Goal: Information Seeking & Learning: Learn about a topic

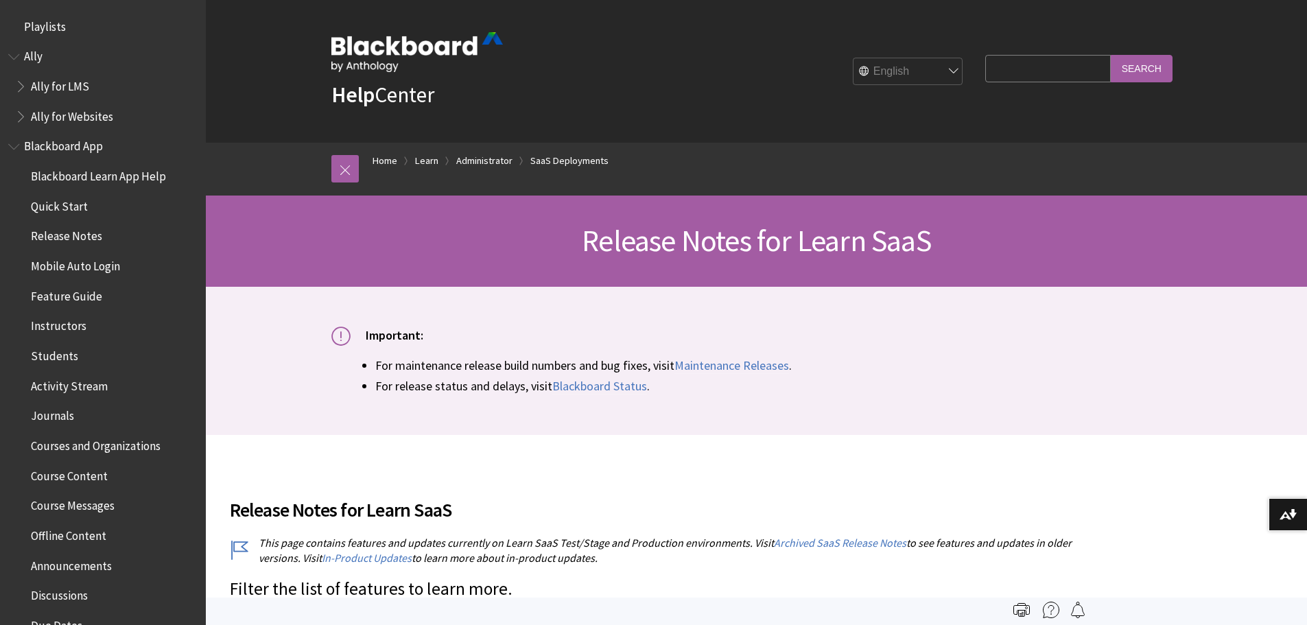
scroll to position [1501, 0]
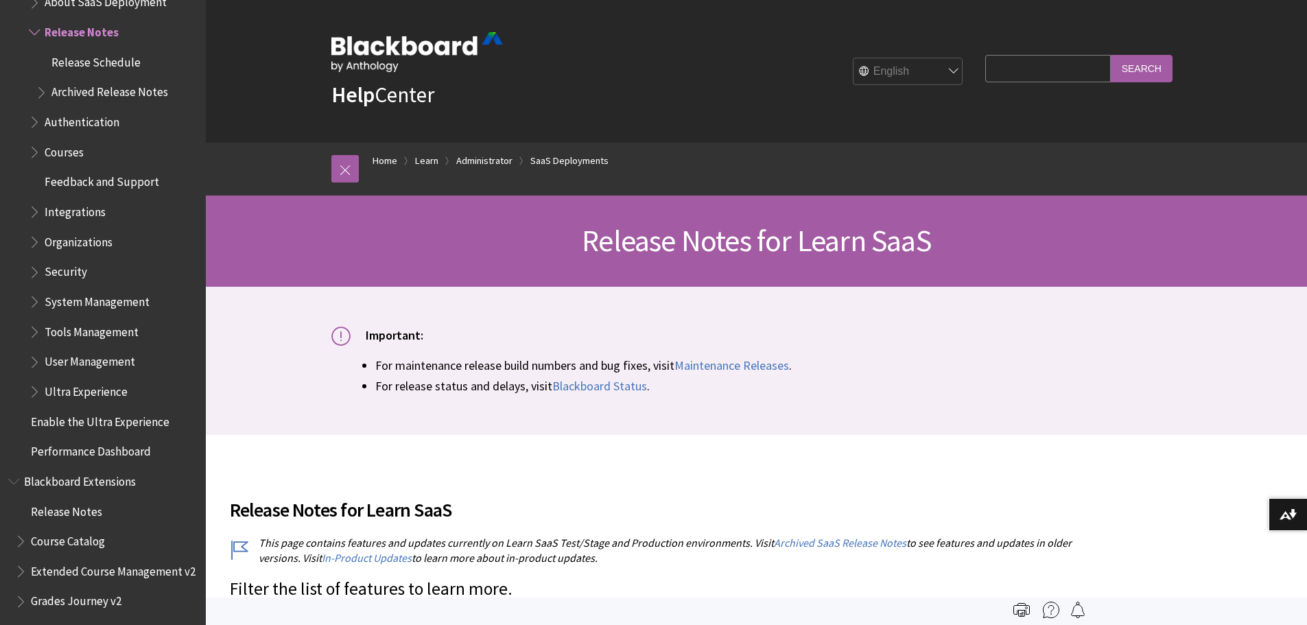
click at [1014, 75] on input "Search Query" at bounding box center [1047, 68] width 125 height 27
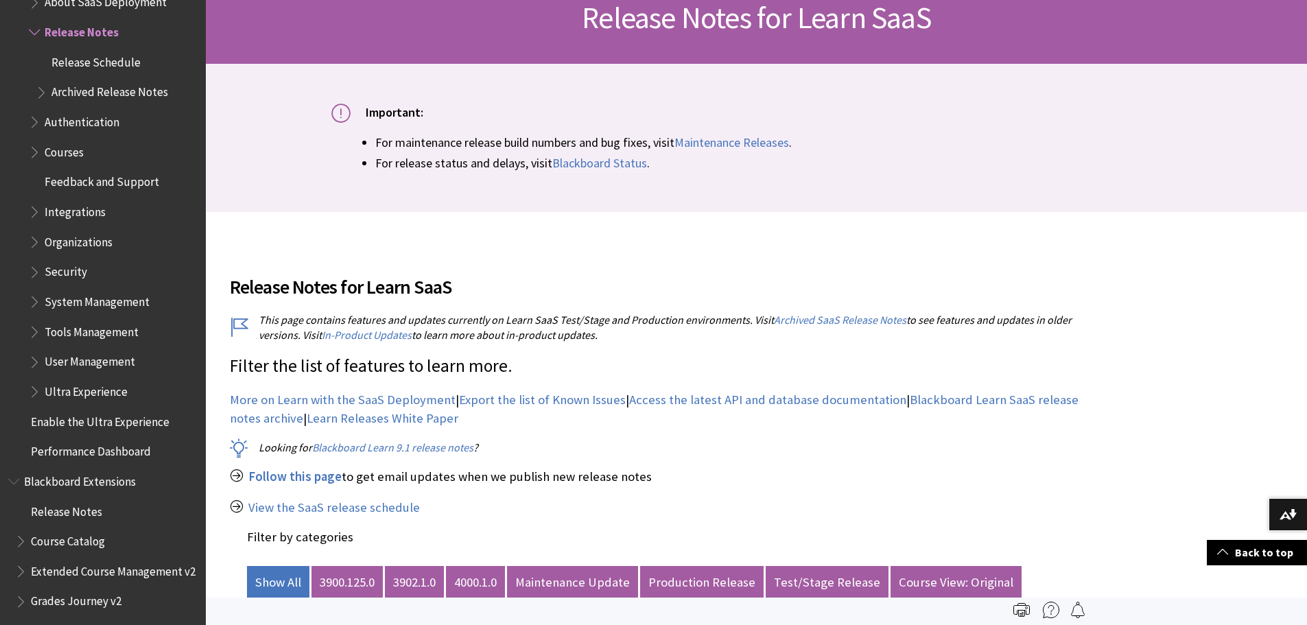
scroll to position [0, 0]
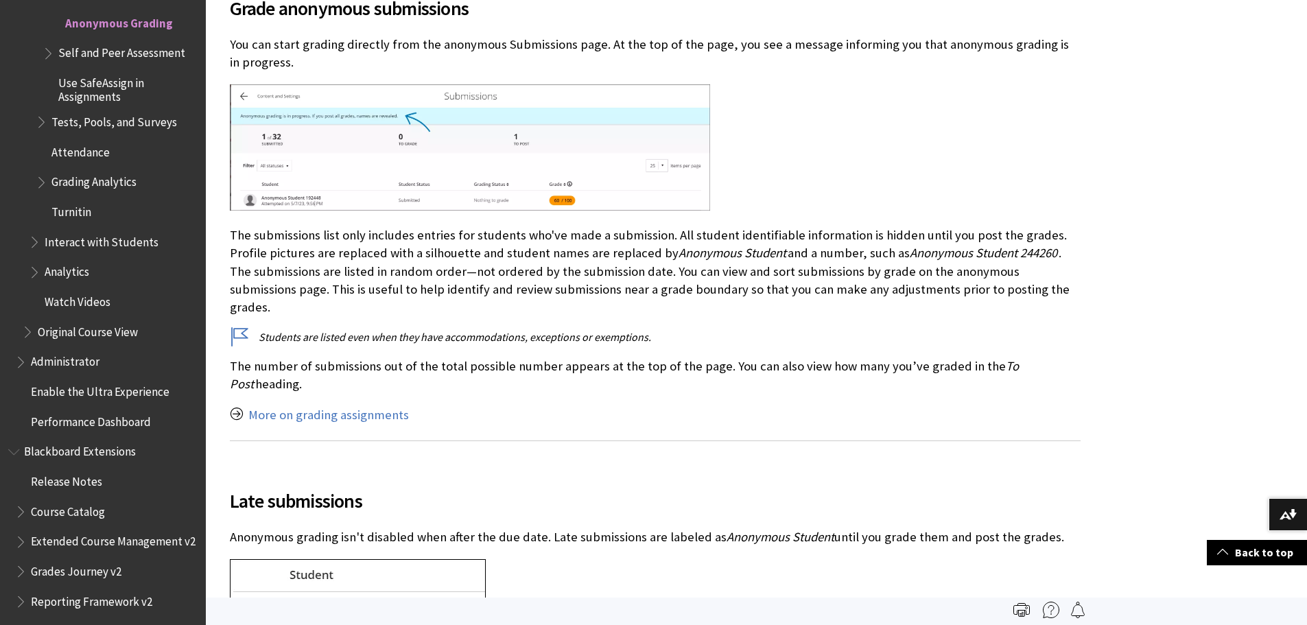
scroll to position [2081, 0]
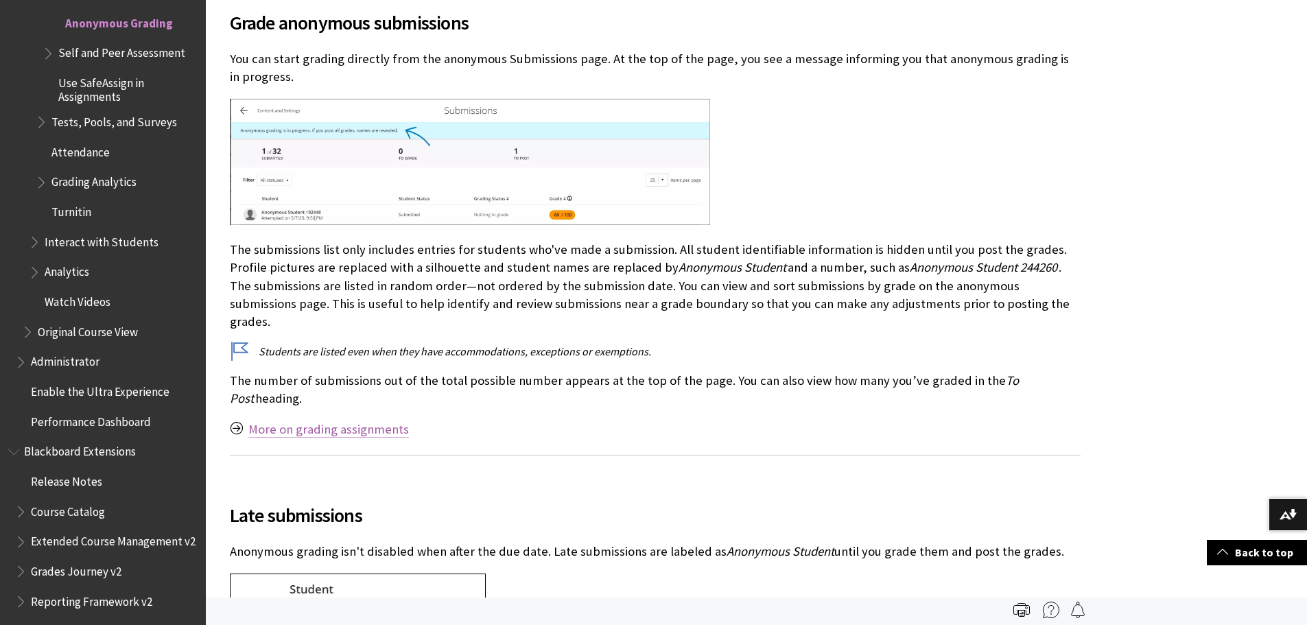
click at [389, 421] on link "More on grading assignments" at bounding box center [328, 429] width 161 height 16
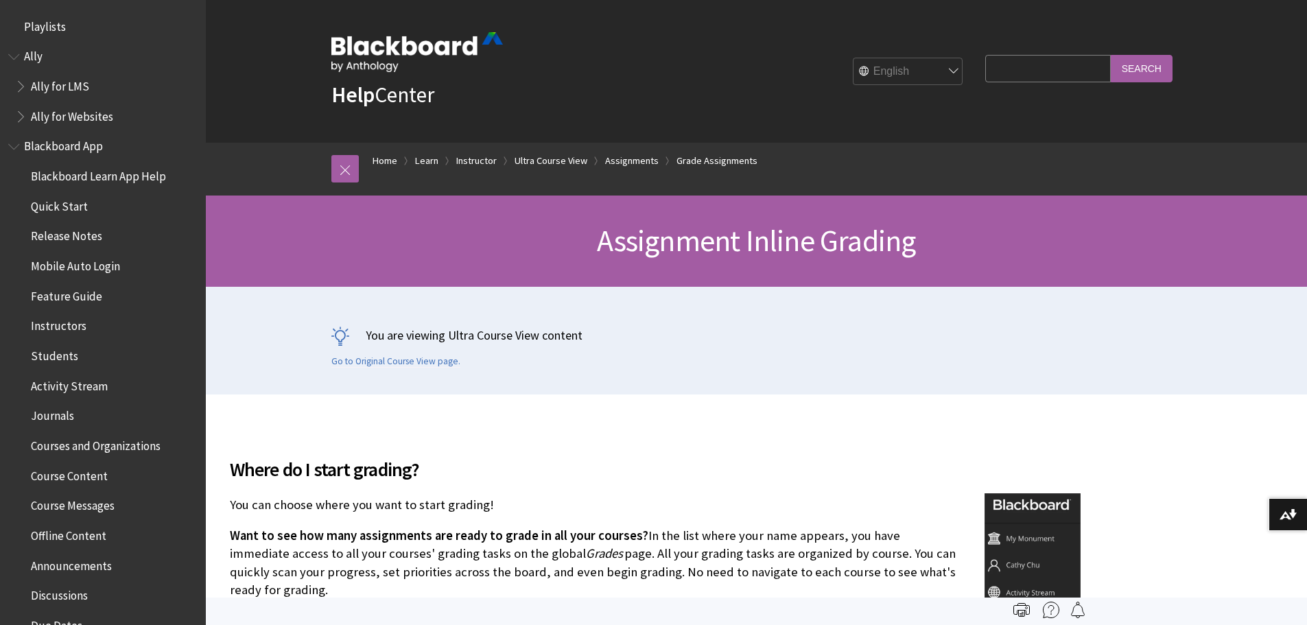
click at [1015, 70] on input "Search Query" at bounding box center [1047, 68] width 125 height 27
type input "anonymous grading"
click at [1111, 55] on input "Search" at bounding box center [1142, 68] width 62 height 27
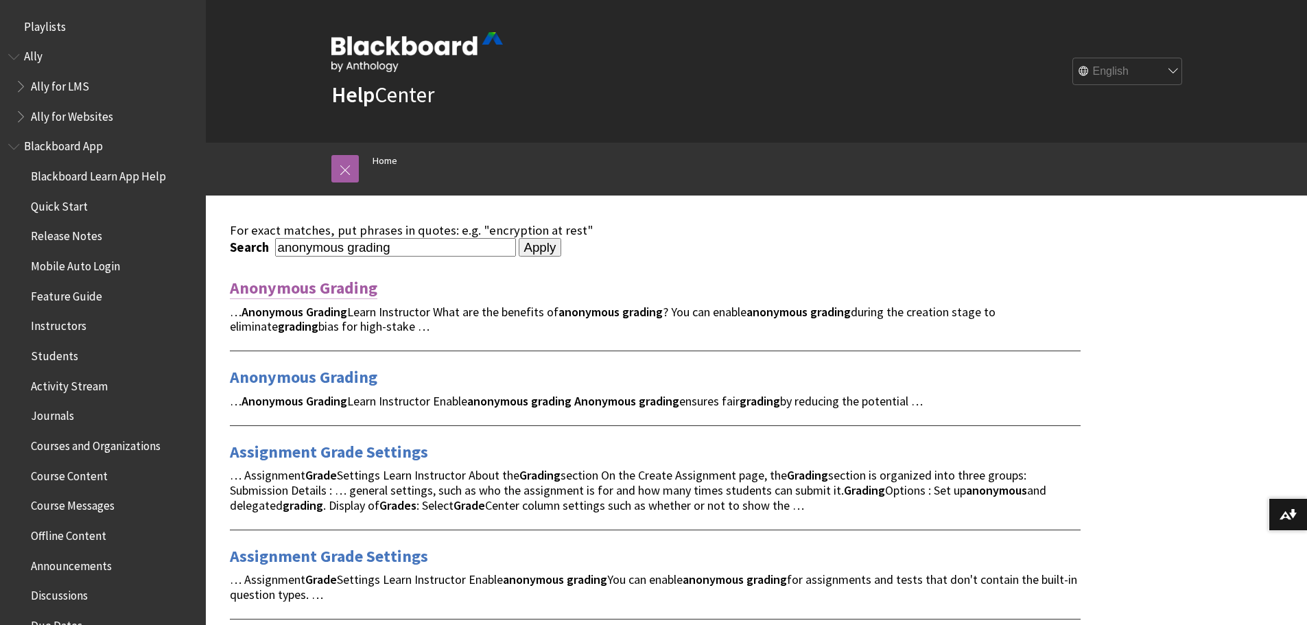
click at [320, 288] on link "Anonymous Grading" at bounding box center [304, 288] width 148 height 22
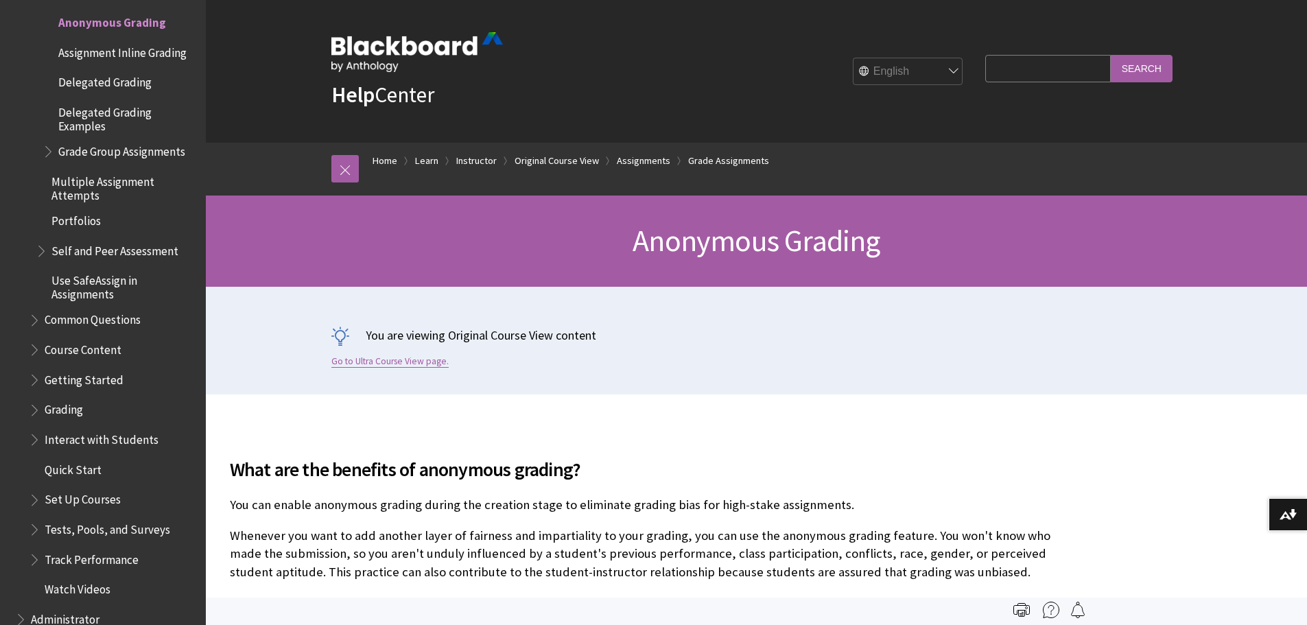
click at [390, 360] on link "Go to Ultra Course View page." at bounding box center [389, 361] width 117 height 12
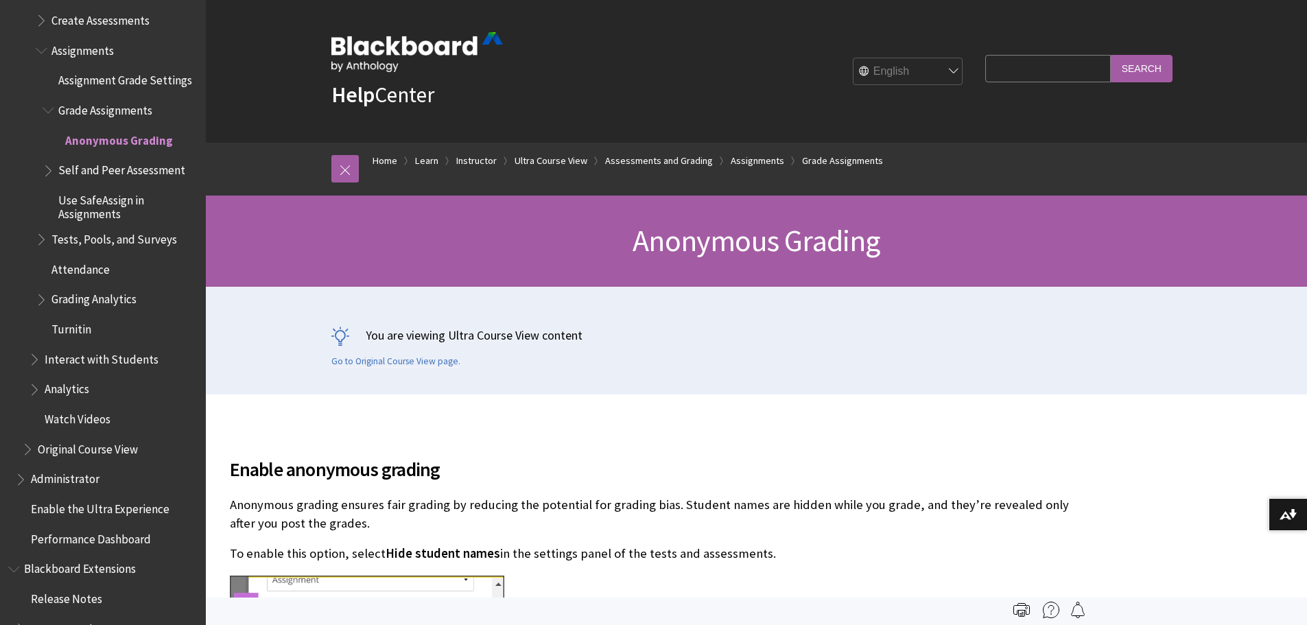
click at [1029, 67] on input "Search Query" at bounding box center [1047, 68] width 125 height 27
type input "post grades"
click at [1111, 55] on input "Search" at bounding box center [1142, 68] width 62 height 27
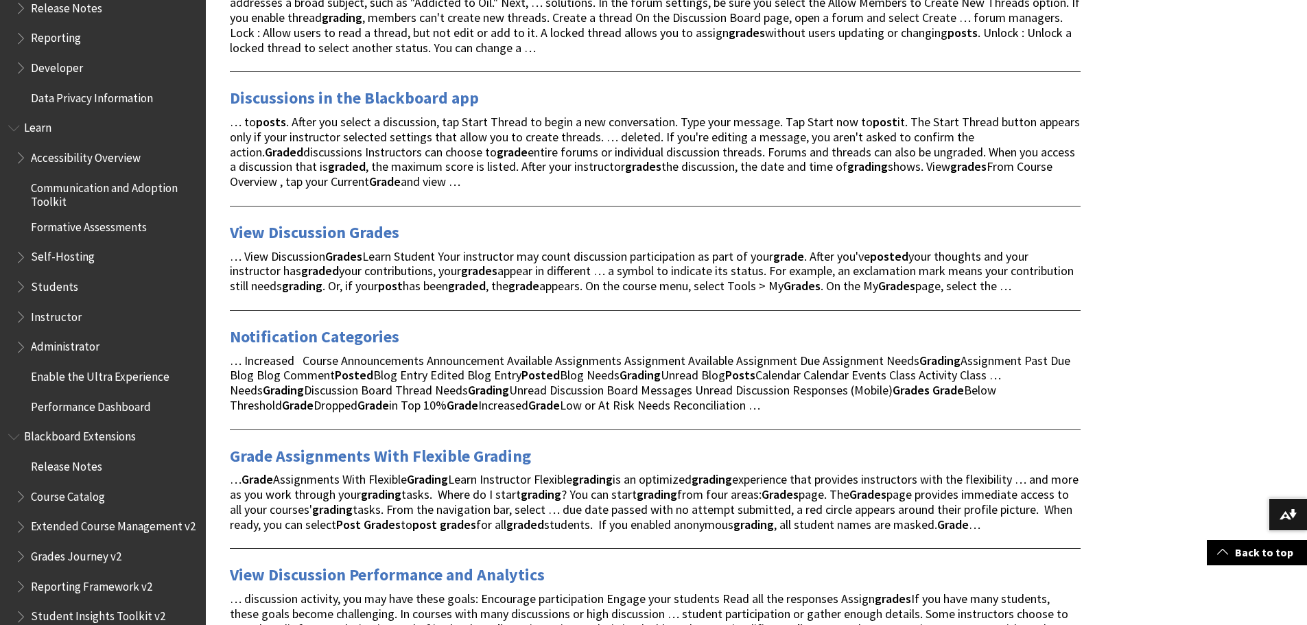
scroll to position [1121, 0]
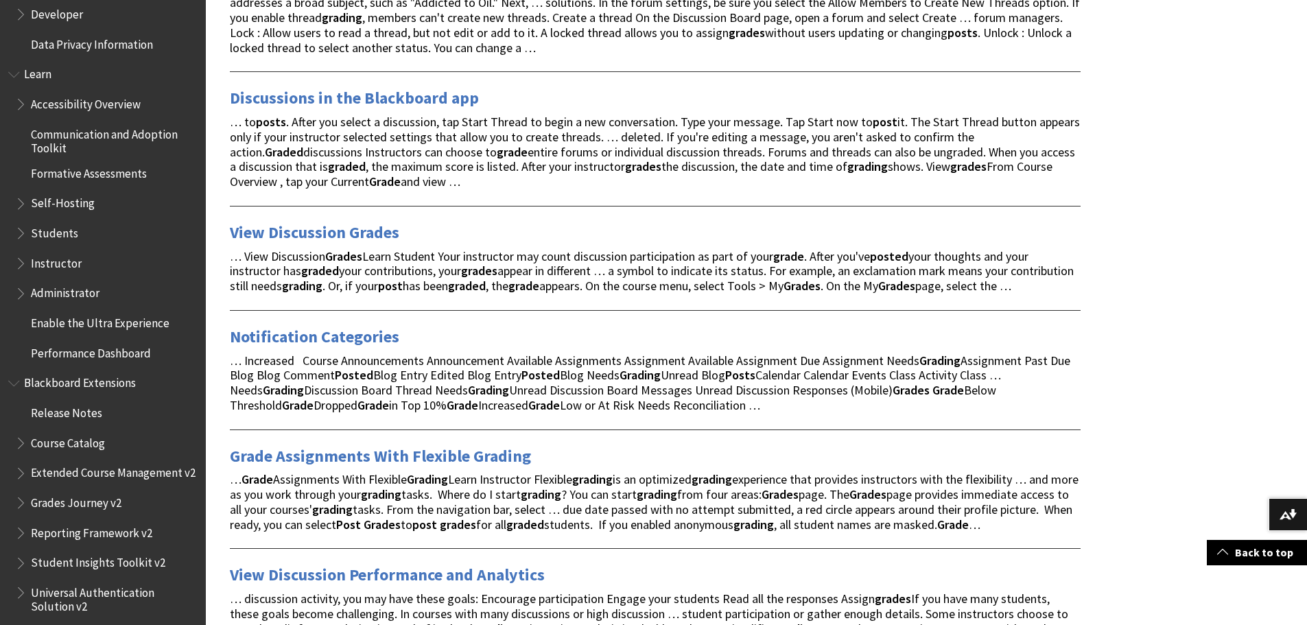
click at [22, 266] on span "Book outline for Blackboard Learn Help" at bounding box center [22, 260] width 14 height 17
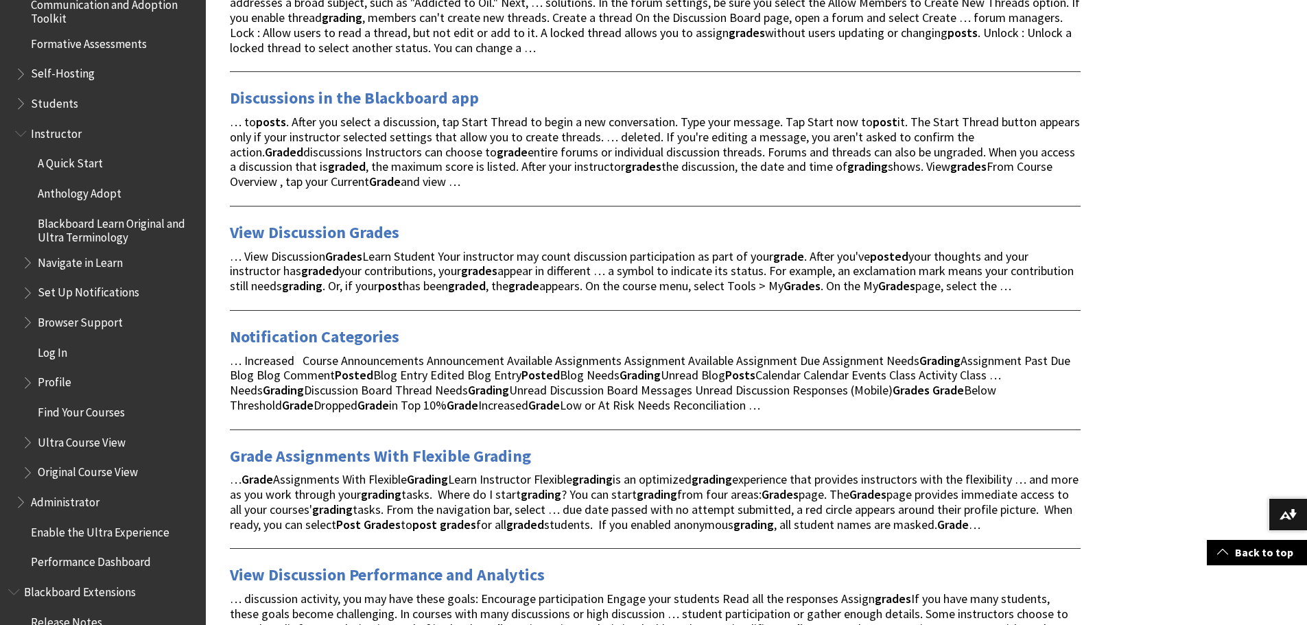
scroll to position [1281, 0]
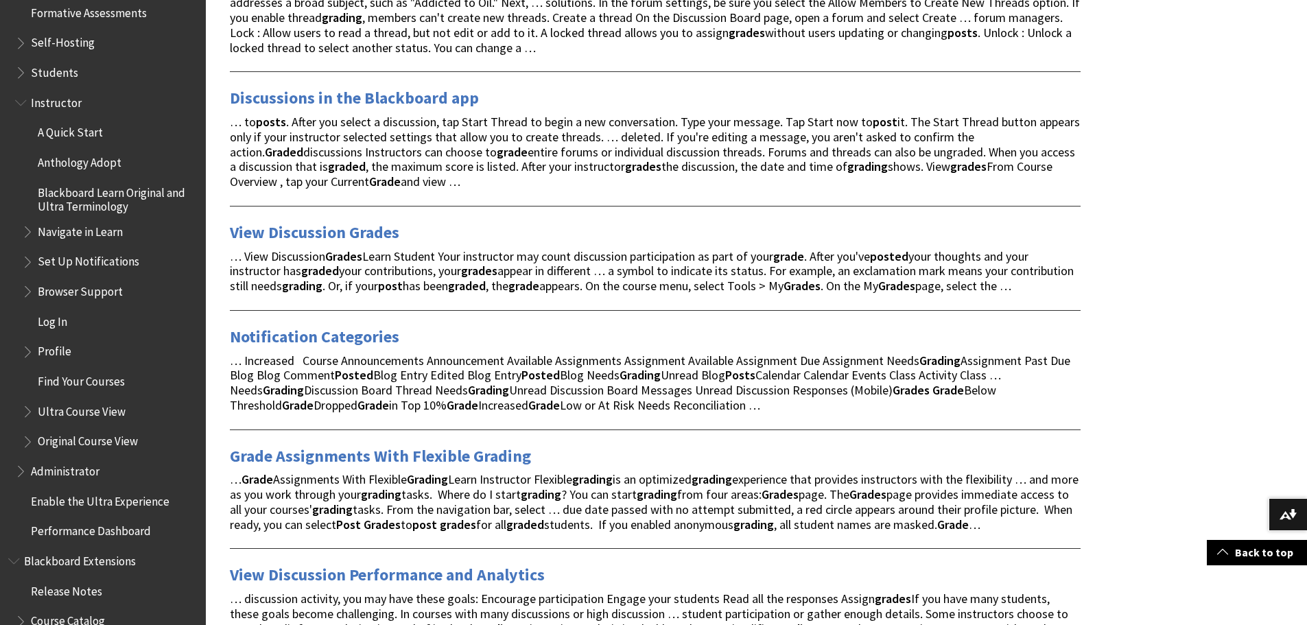
click at [27, 409] on span "Book outline for Blackboard Learn Help" at bounding box center [29, 408] width 14 height 17
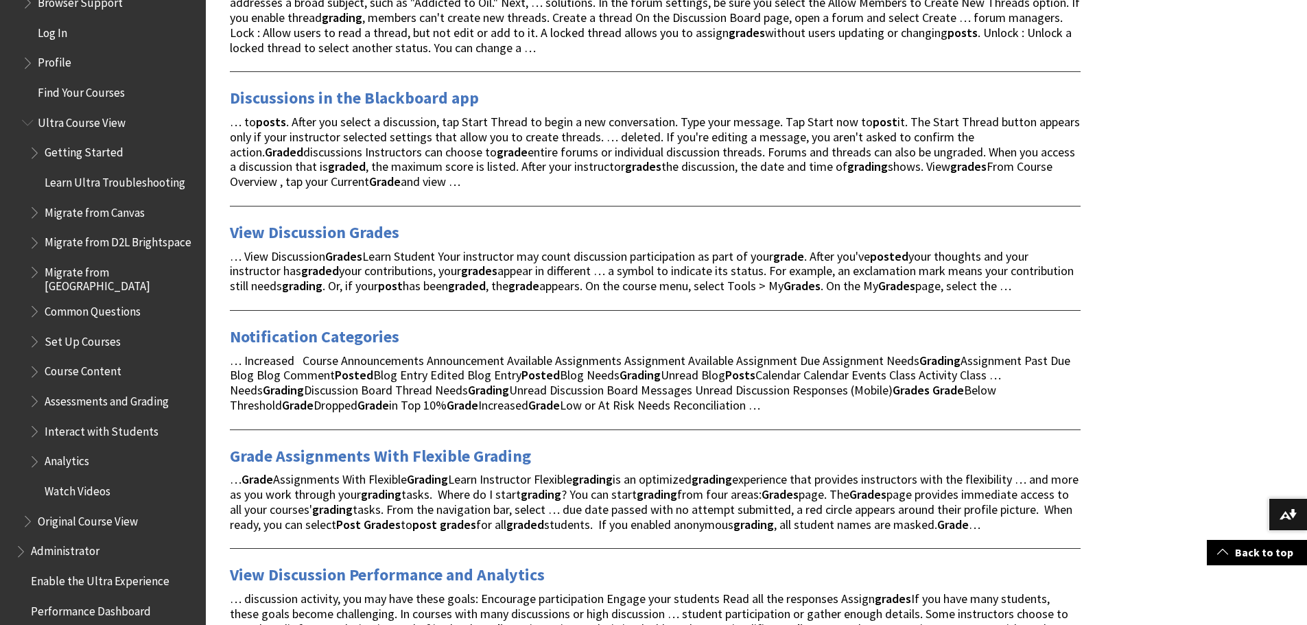
scroll to position [1601, 0]
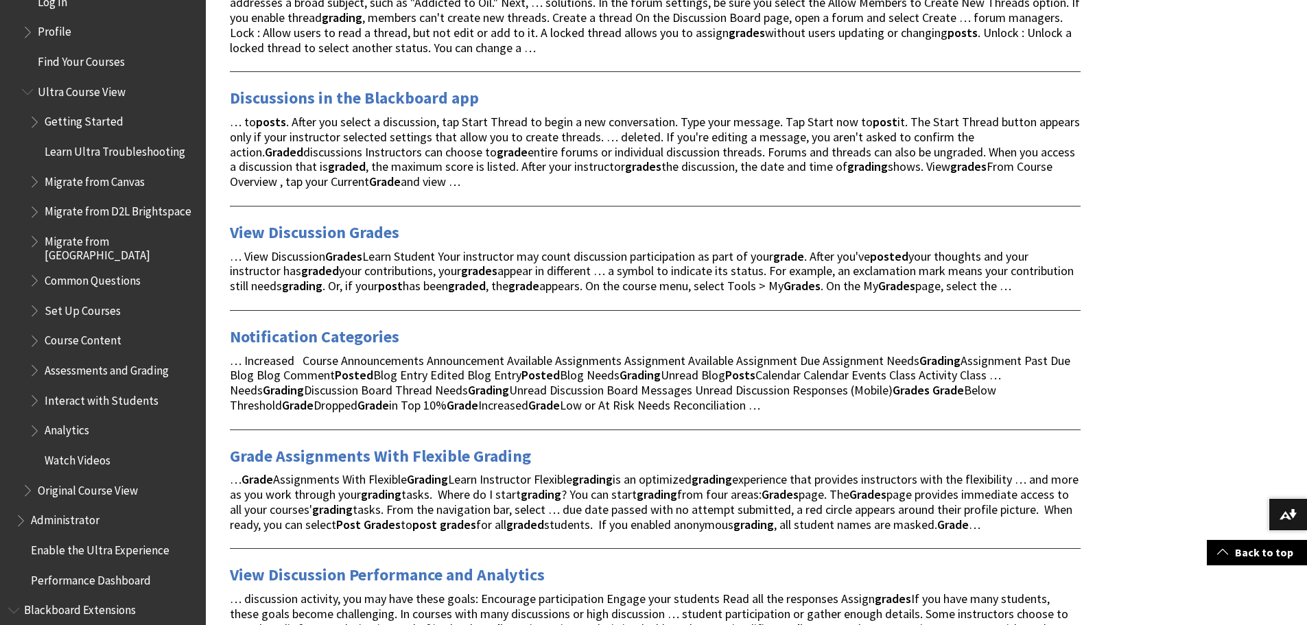
click at [30, 372] on span "Book outline for Blackboard Learn Help" at bounding box center [36, 367] width 14 height 17
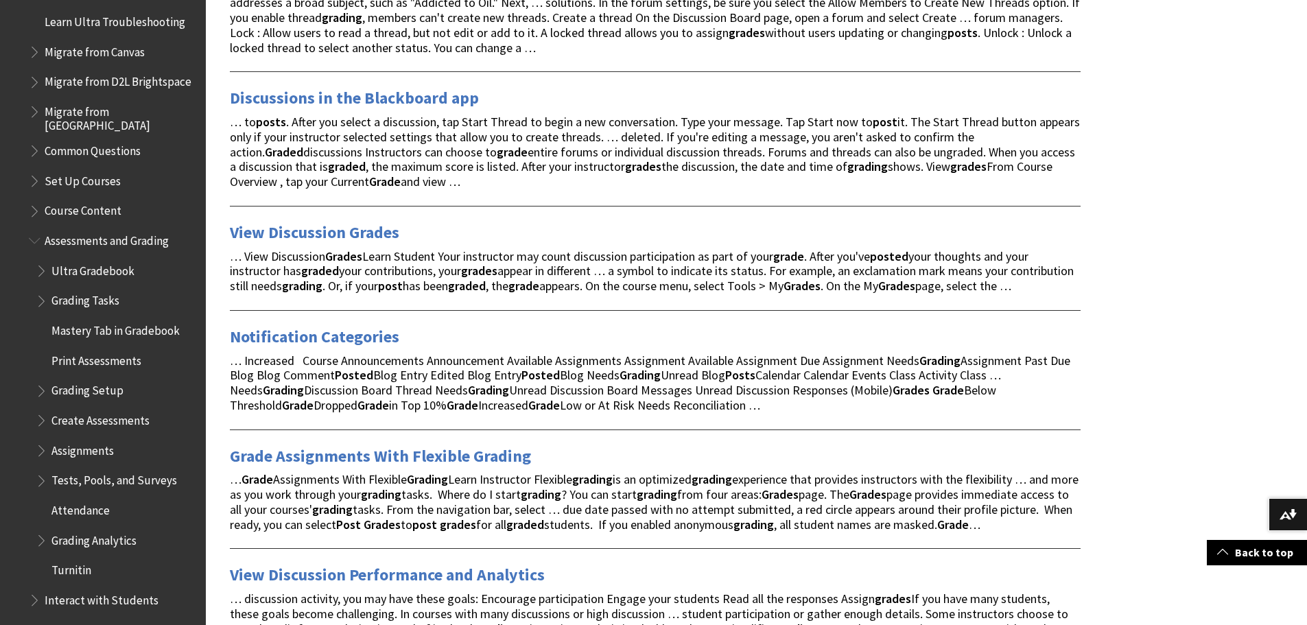
scroll to position [1761, 0]
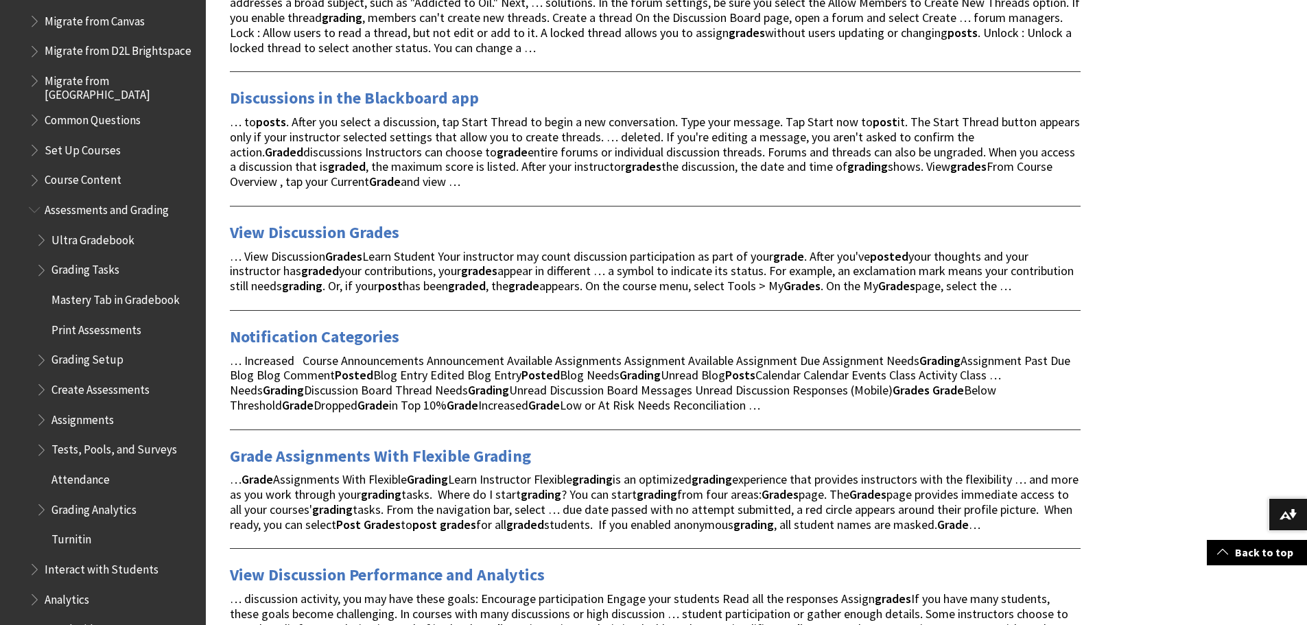
click at [40, 272] on span "Book outline for Blackboard Learn Help" at bounding box center [43, 267] width 14 height 17
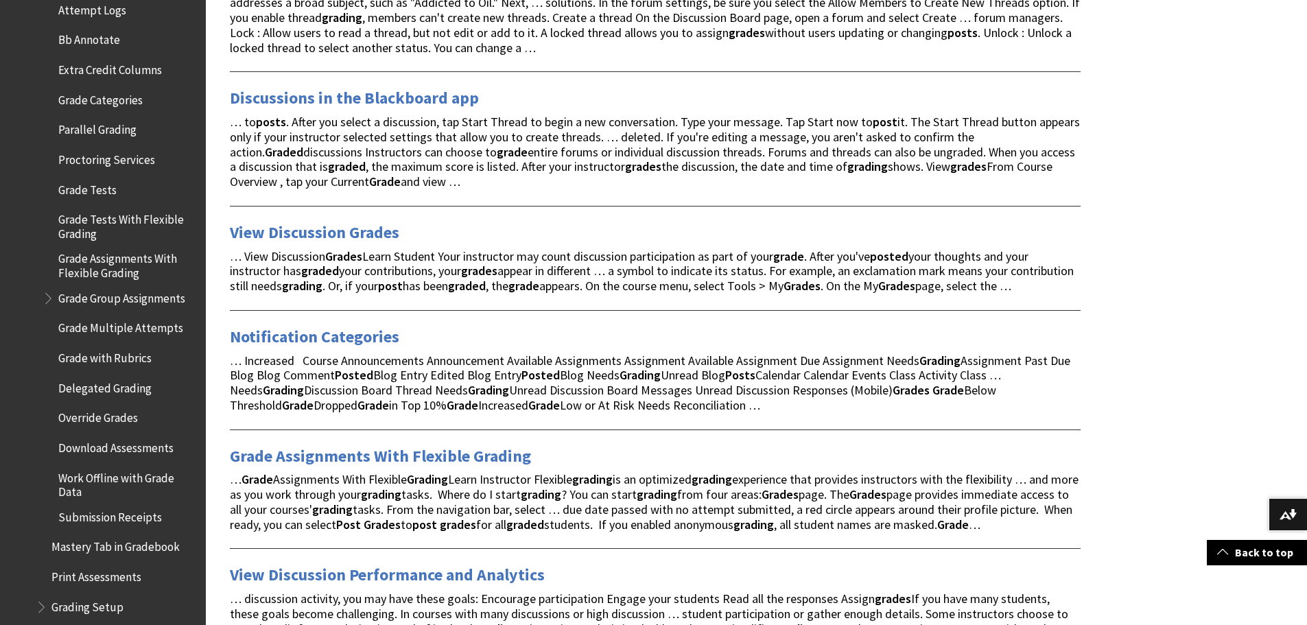
scroll to position [1921, 0]
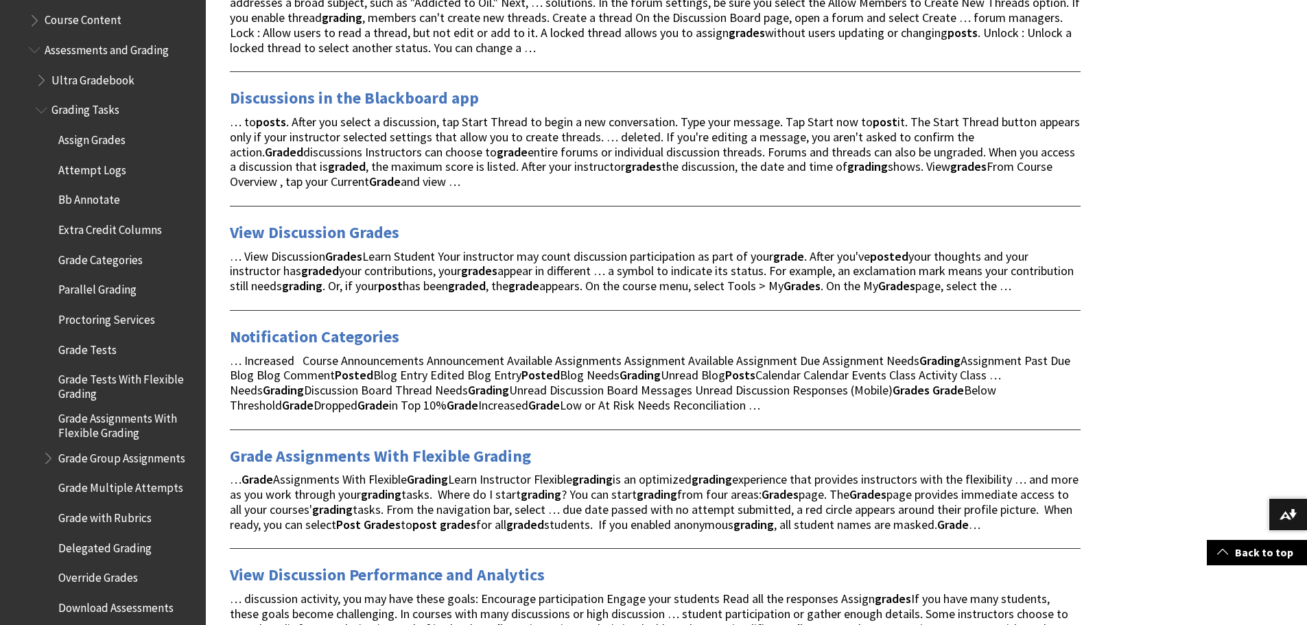
click at [120, 379] on span "Grade Tests With Flexible Grading" at bounding box center [127, 384] width 138 height 32
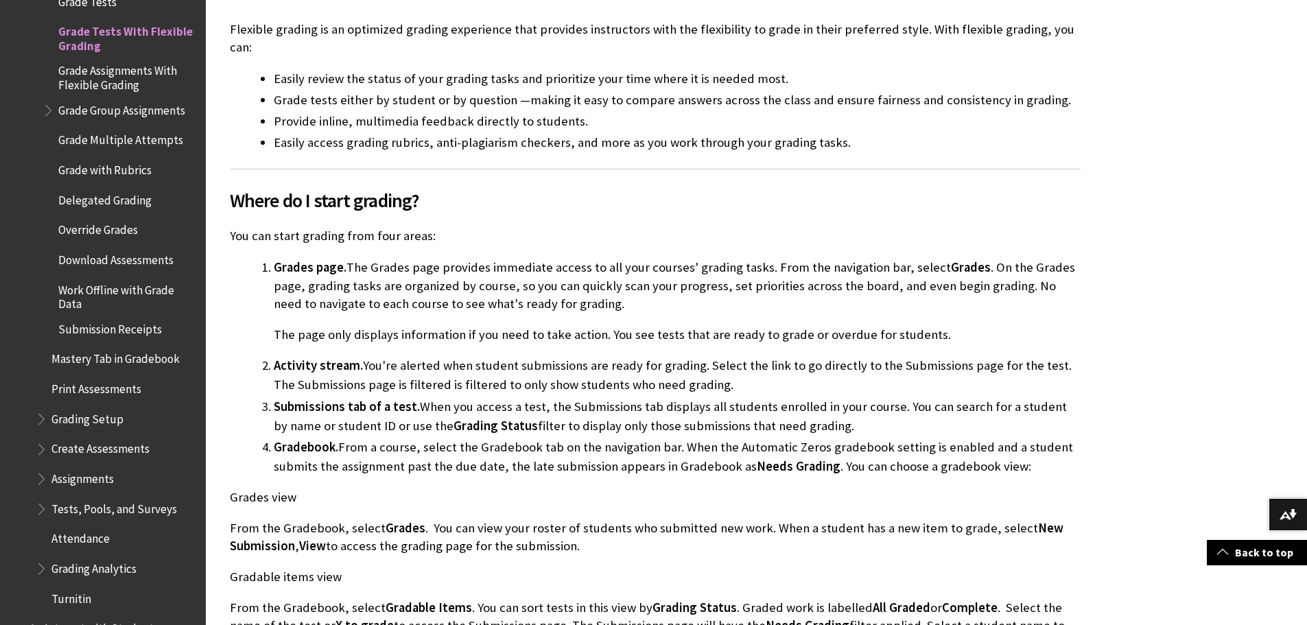
scroll to position [320, 0]
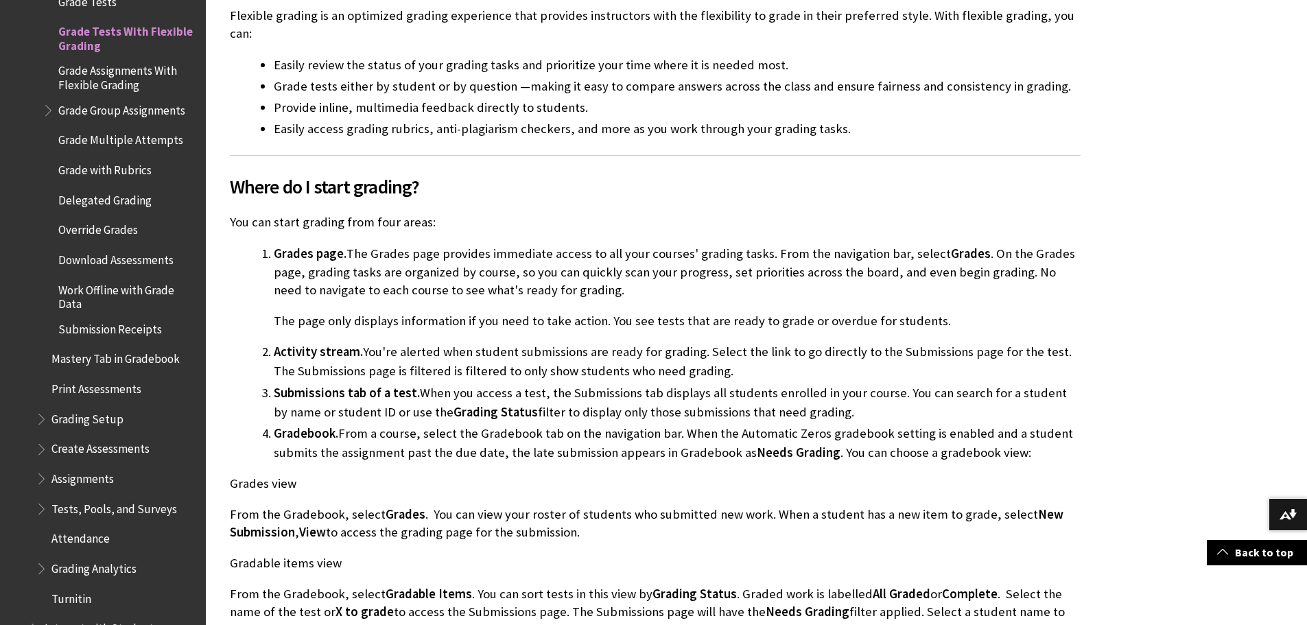
click at [44, 420] on span "Book outline for Blackboard Learn Help" at bounding box center [43, 416] width 14 height 17
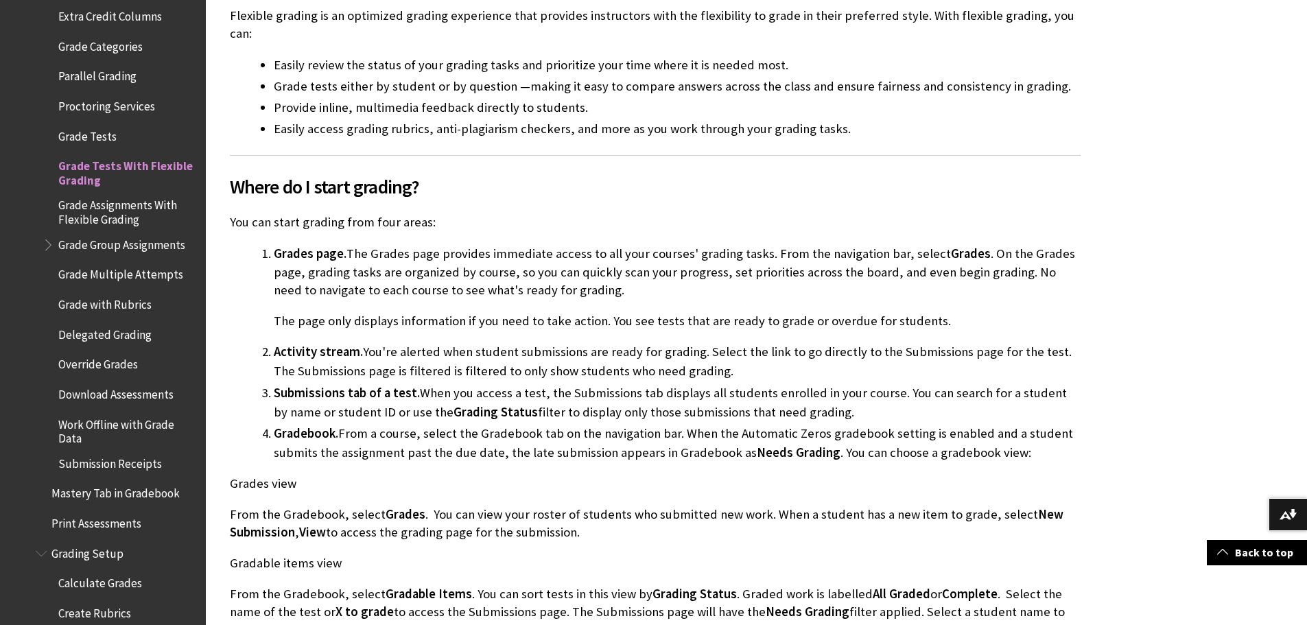
scroll to position [2109, 0]
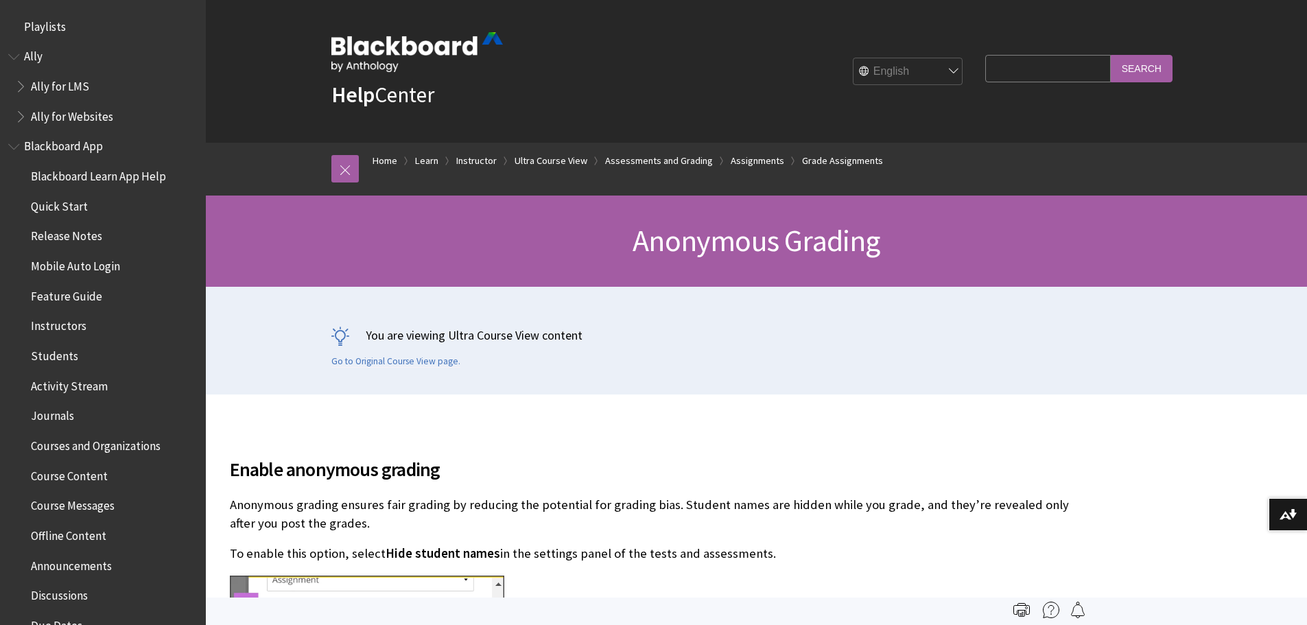
scroll to position [2248, 0]
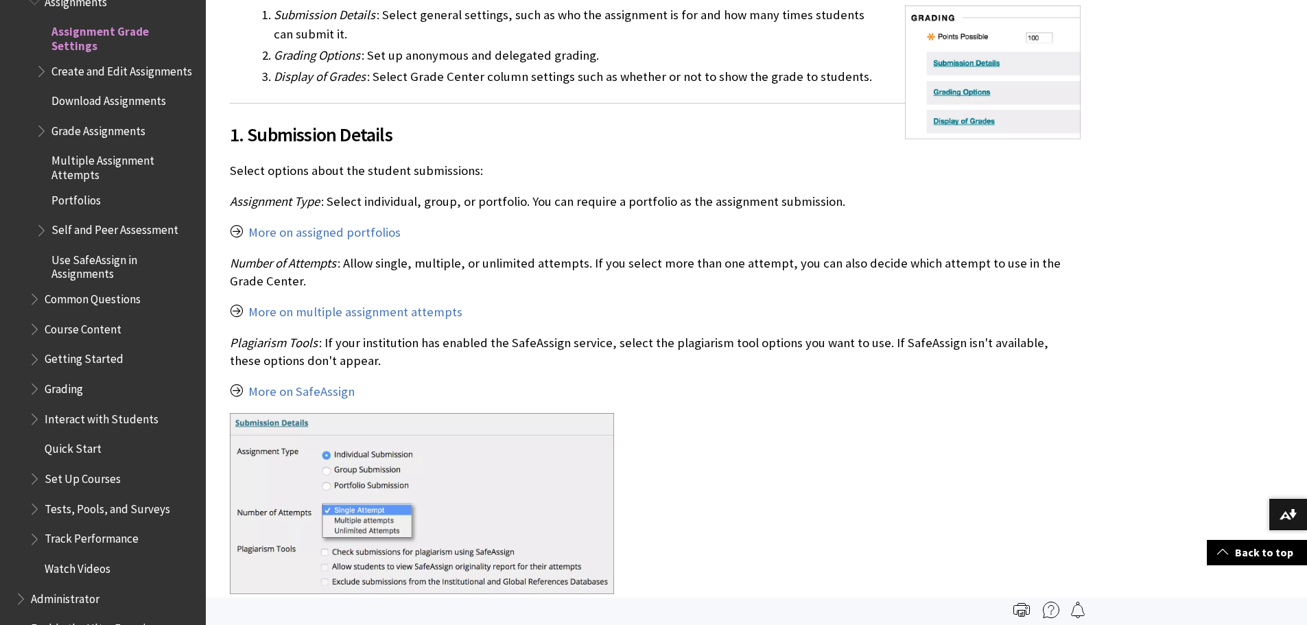
scroll to position [41, 0]
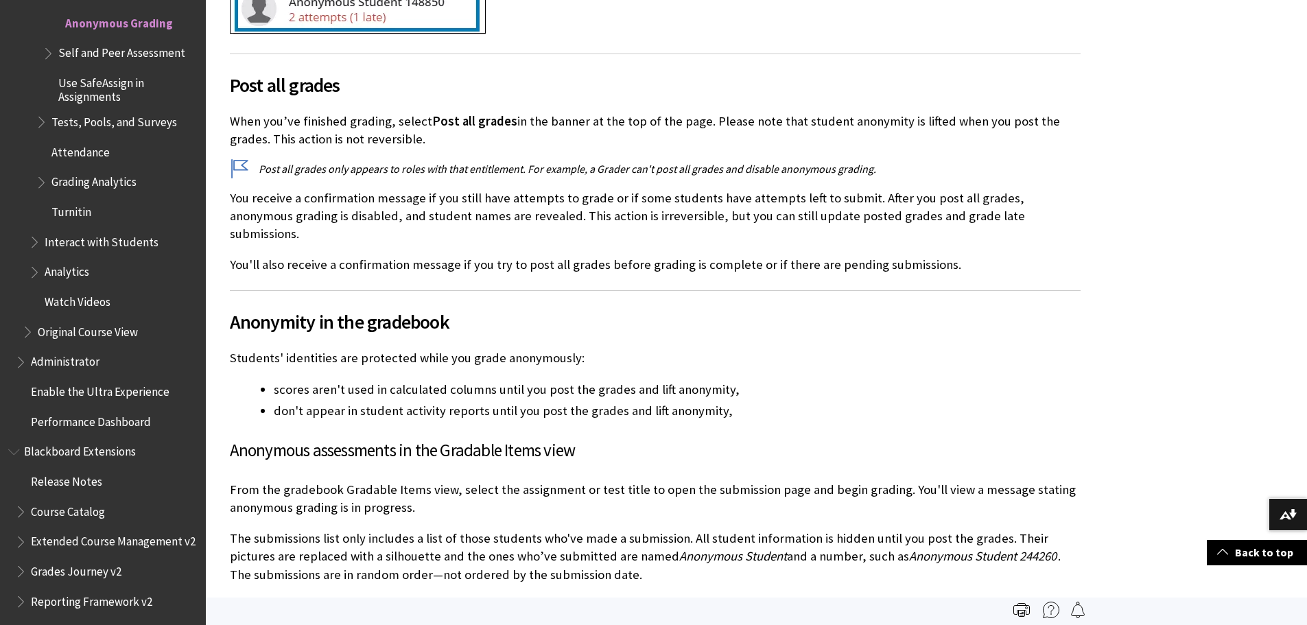
scroll to position [2706, 0]
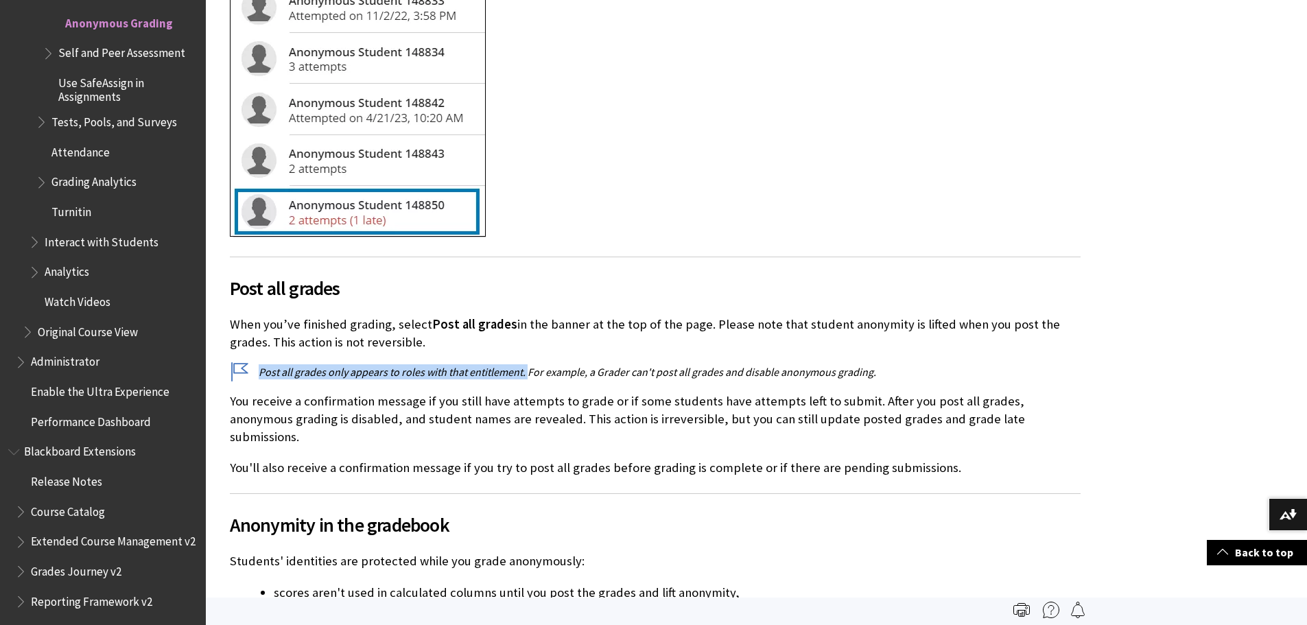
drag, startPoint x: 260, startPoint y: 299, endPoint x: 526, endPoint y: 300, distance: 266.2
click at [526, 364] on p "Post all grades only appears to roles with that entitlement. For example, a Gra…" at bounding box center [655, 371] width 851 height 15
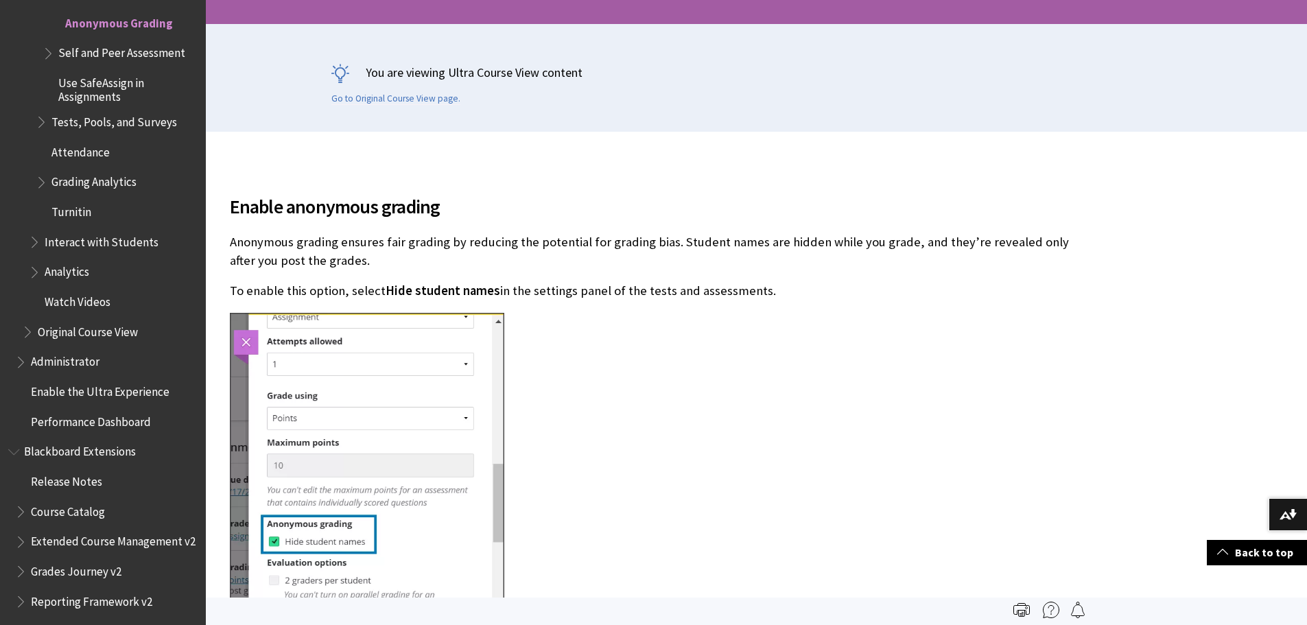
scroll to position [0, 0]
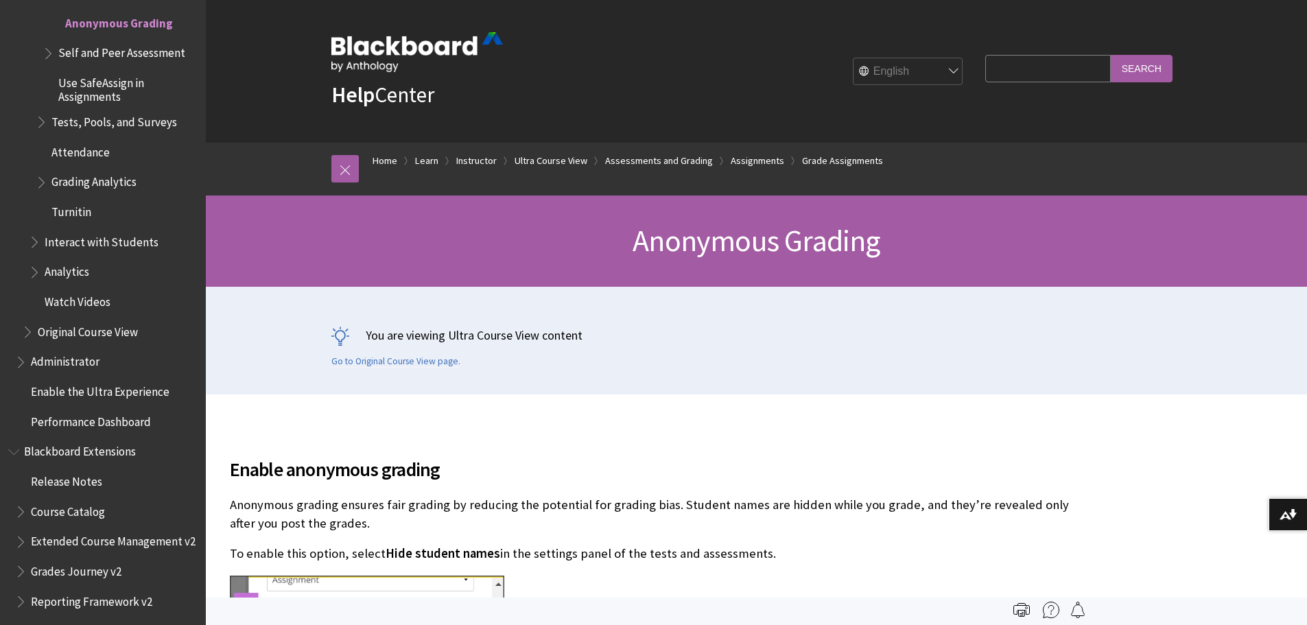
click at [1024, 76] on input "Search Query" at bounding box center [1047, 68] width 125 height 27
type input "roles"
click at [1111, 55] on input "Search" at bounding box center [1142, 68] width 62 height 27
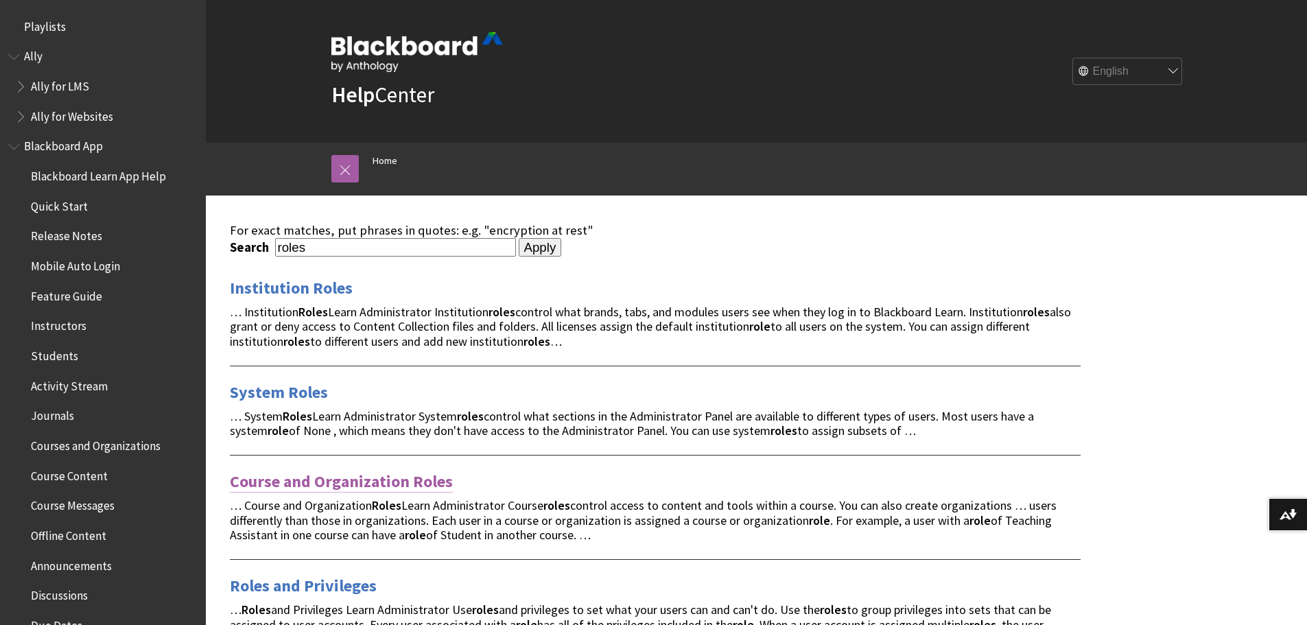
click at [396, 489] on link "Course and Organization Roles" at bounding box center [341, 482] width 223 height 22
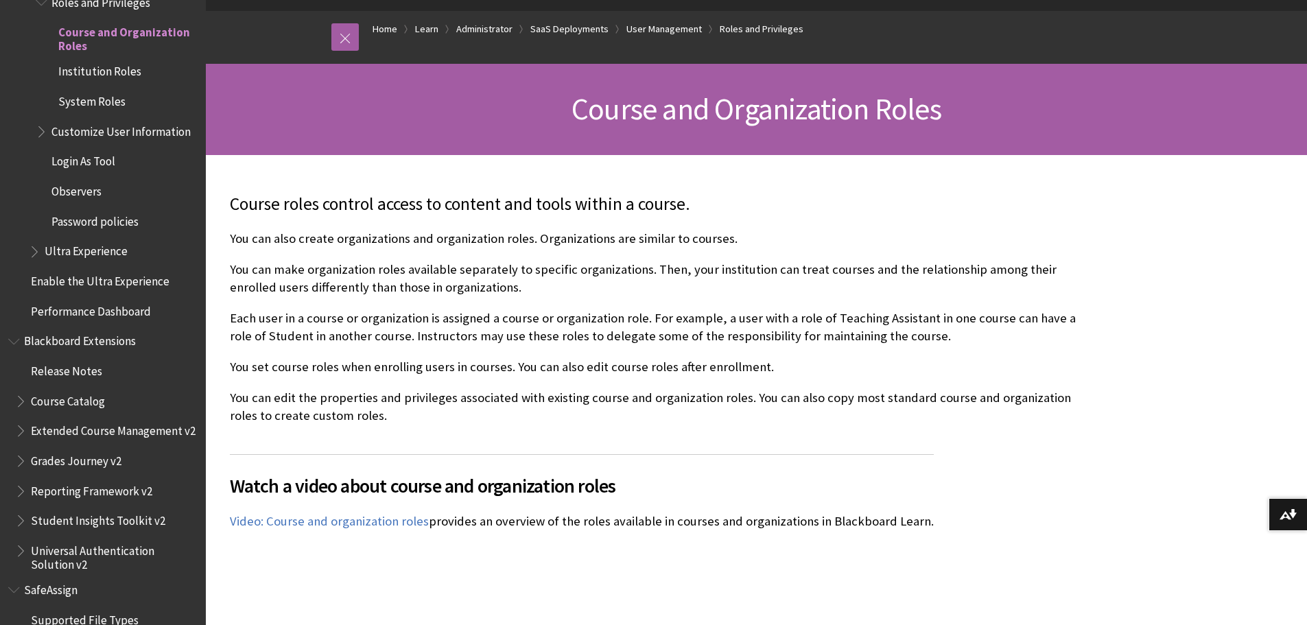
scroll to position [160, 0]
